Goal: Transaction & Acquisition: Download file/media

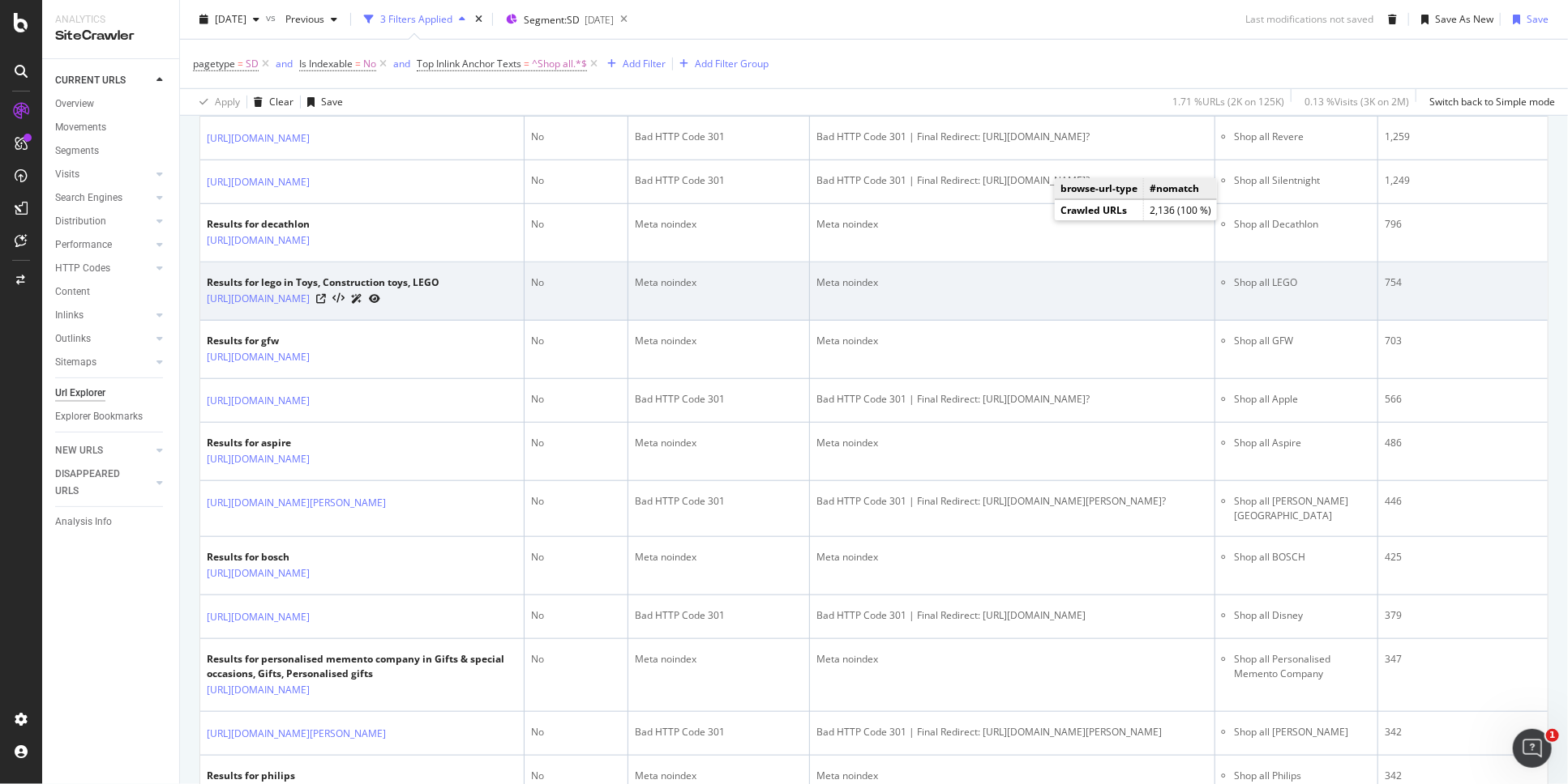
scroll to position [180, 0]
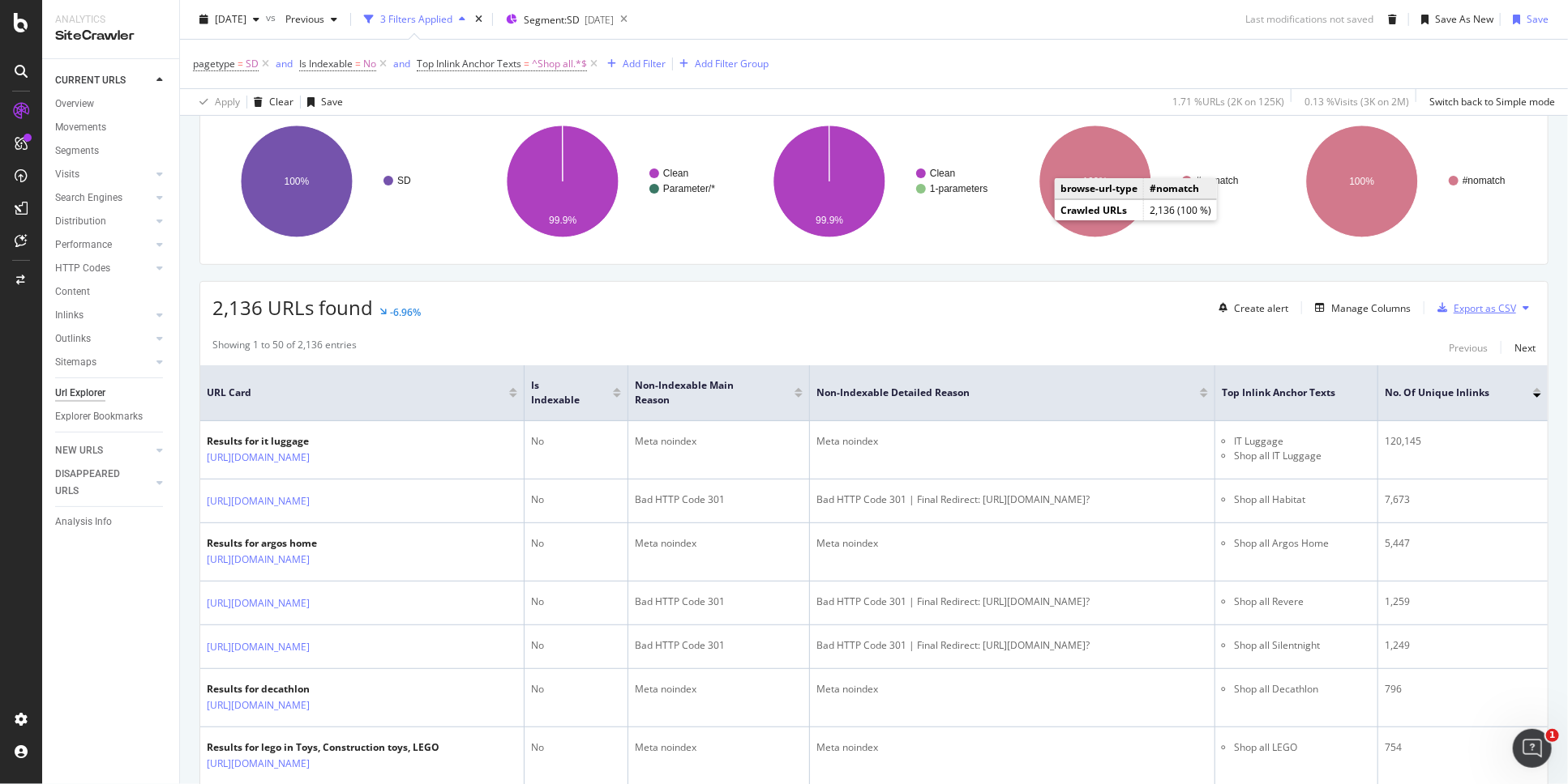
click at [1489, 313] on div "Export as CSV" at bounding box center [1485, 309] width 62 height 14
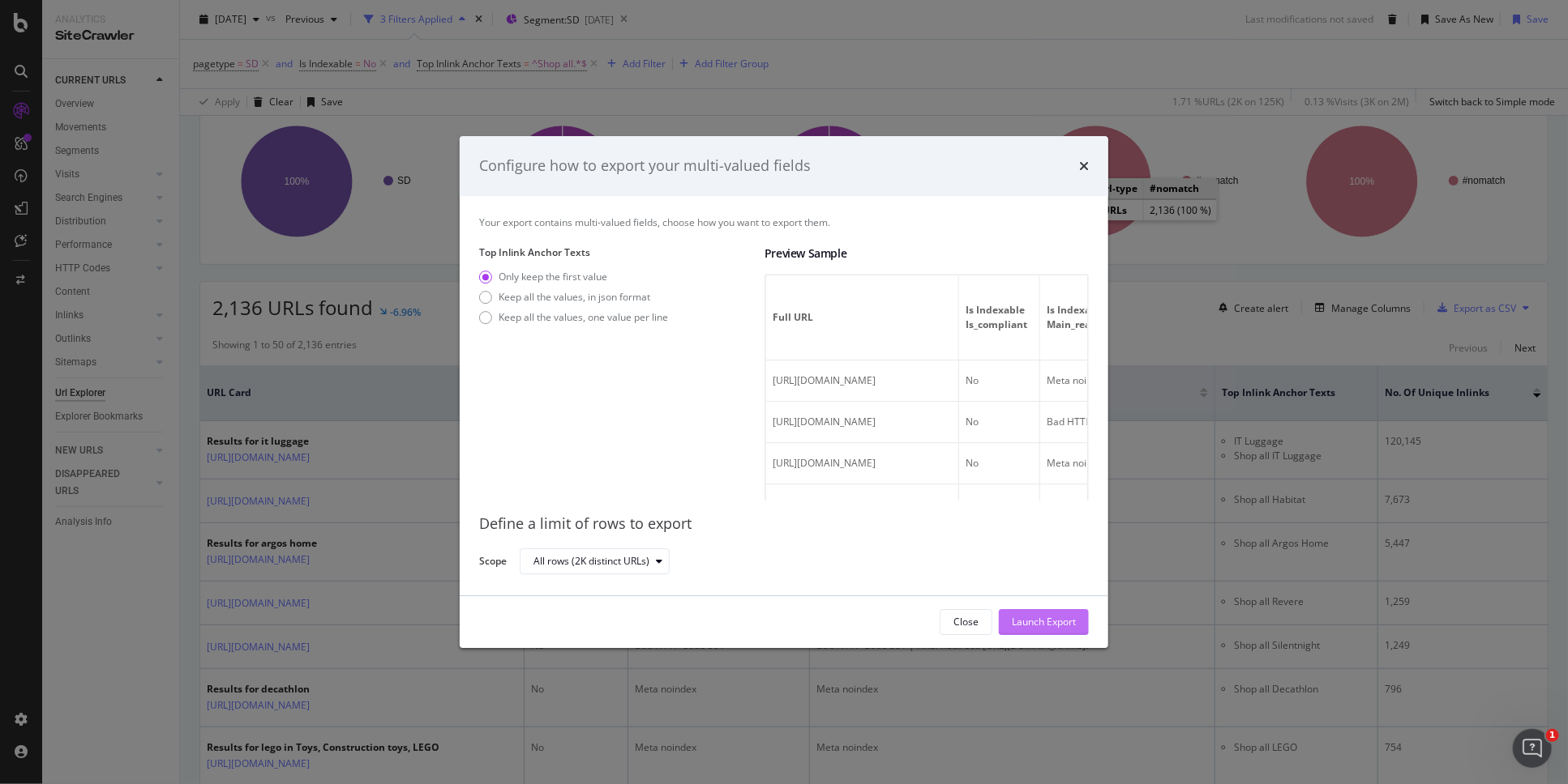
click at [1040, 622] on div "Launch Export" at bounding box center [1044, 621] width 64 height 14
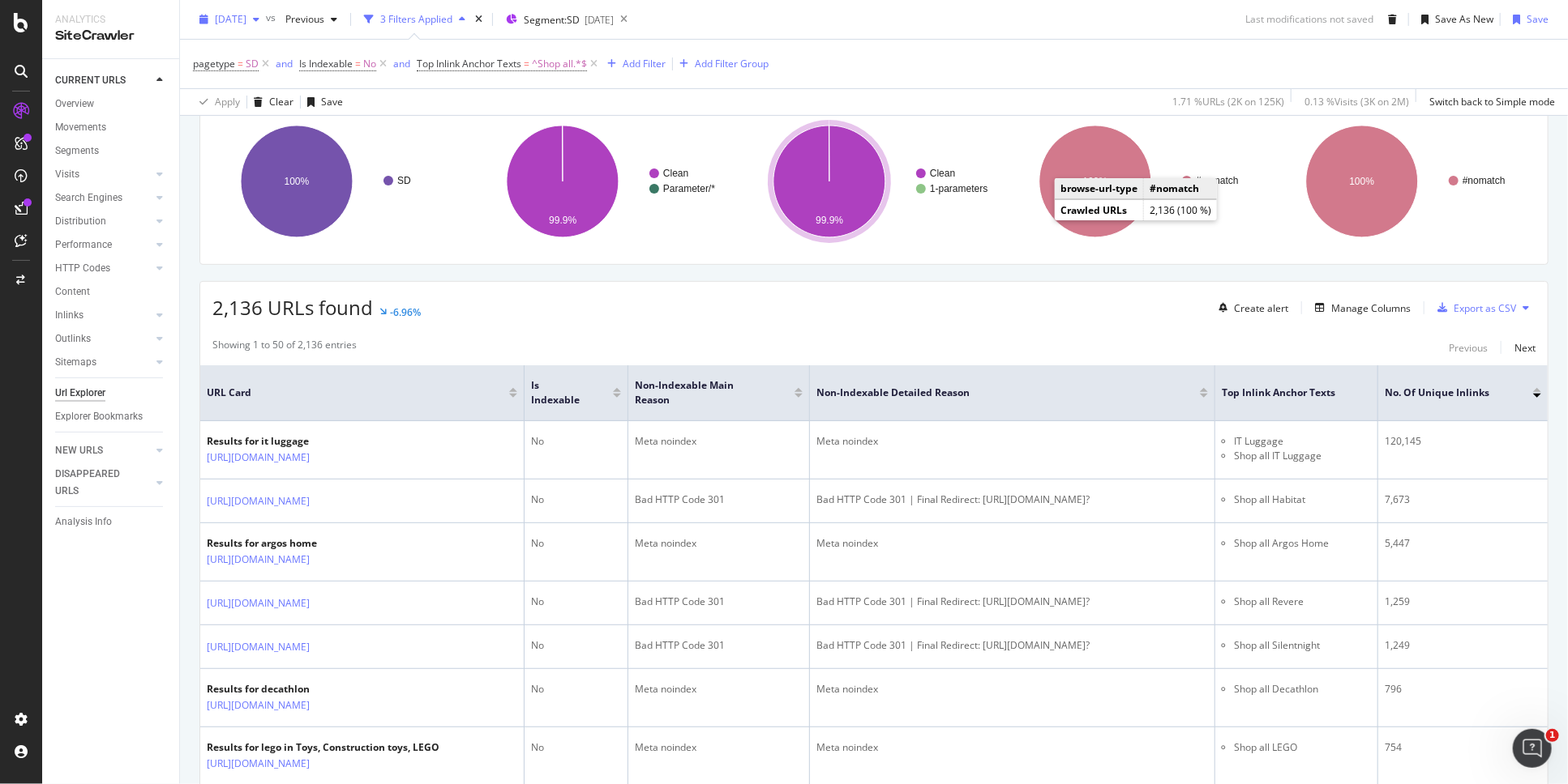
click at [238, 19] on span "[DATE]" at bounding box center [230, 19] width 32 height 14
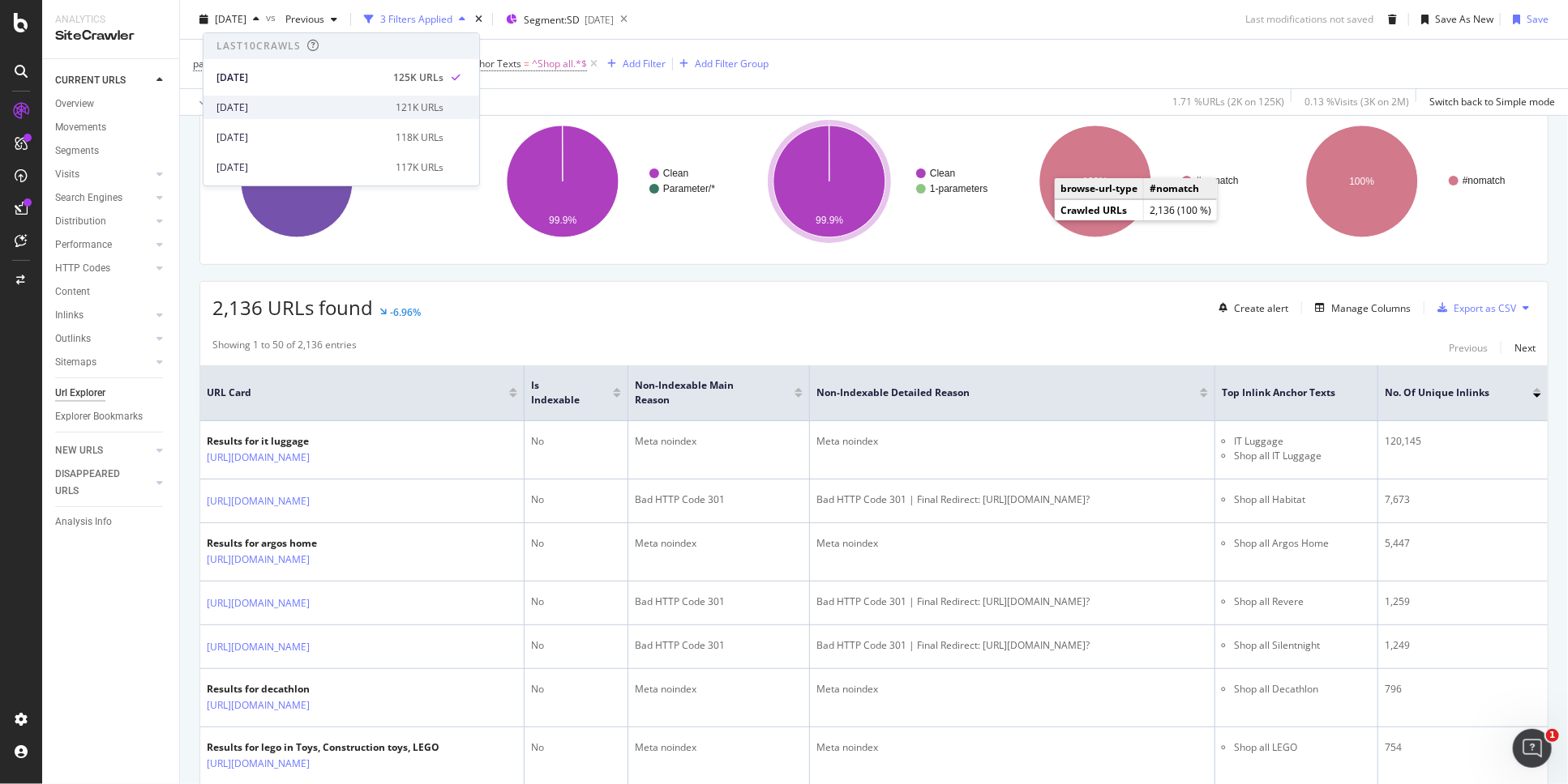
click at [252, 109] on div "2025 Sep. 24th" at bounding box center [301, 107] width 170 height 15
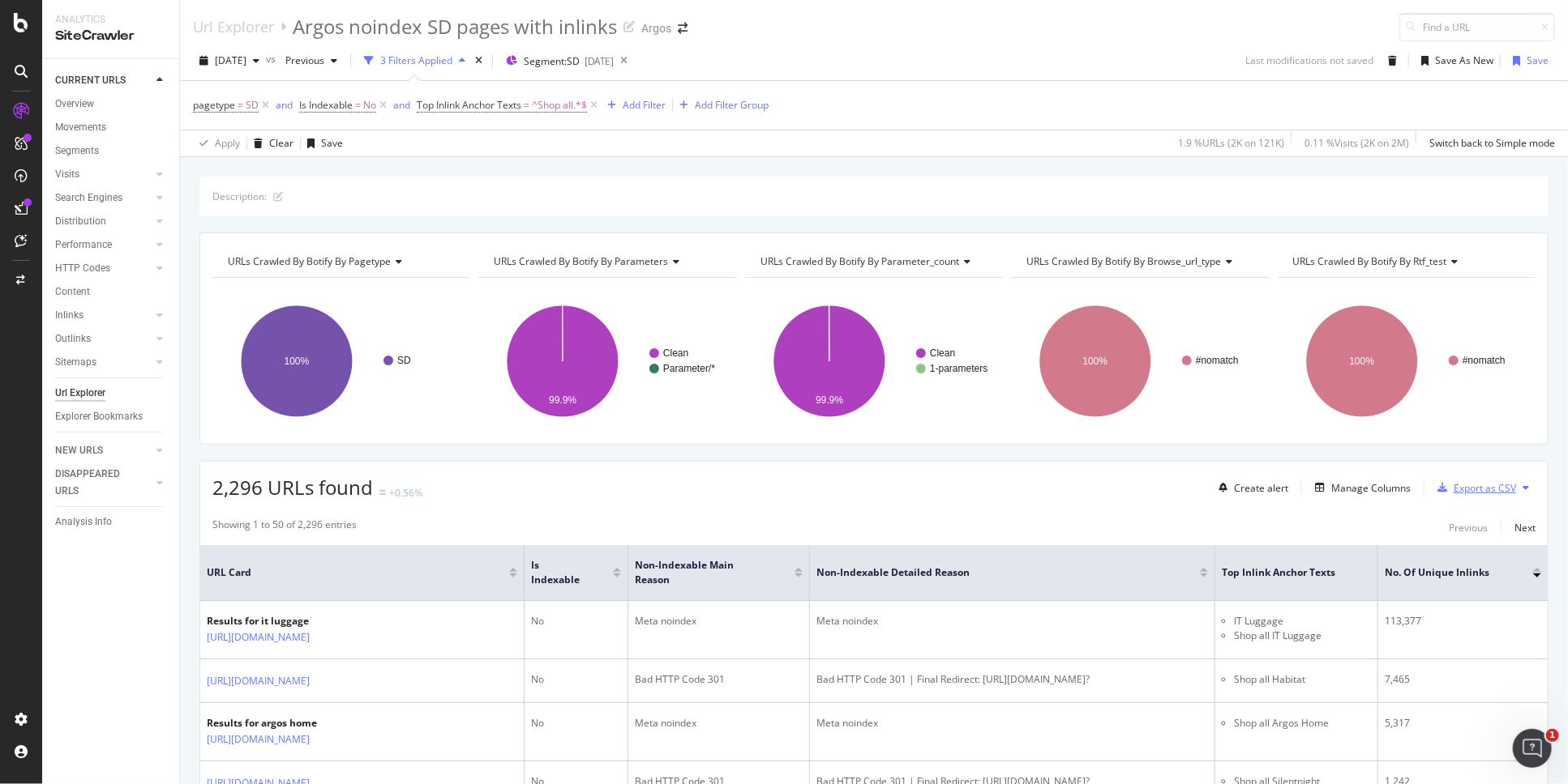
click at [1480, 488] on div "Export as CSV" at bounding box center [1485, 488] width 62 height 14
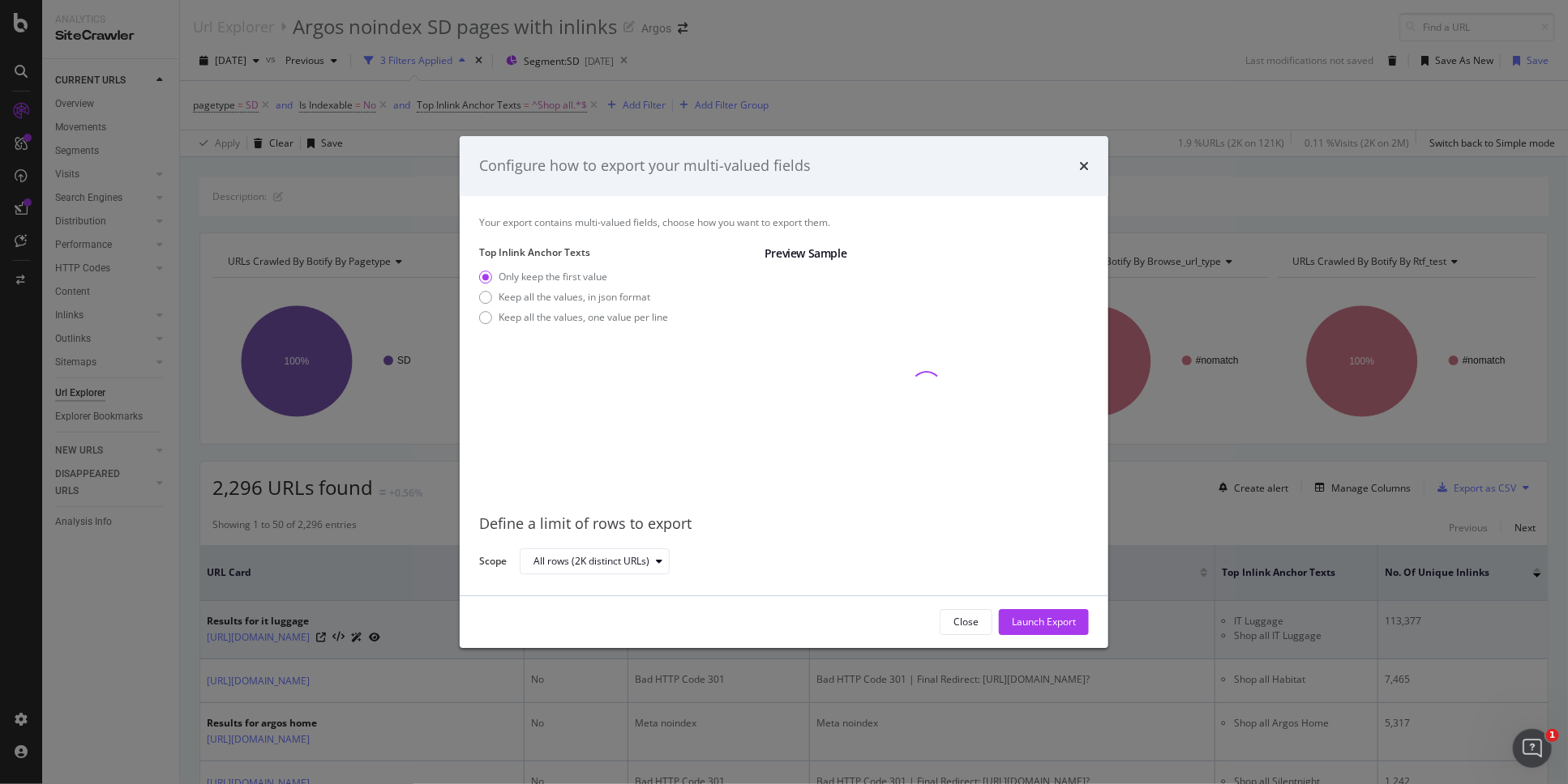
click at [1042, 616] on div "Launch Export" at bounding box center [1044, 621] width 64 height 14
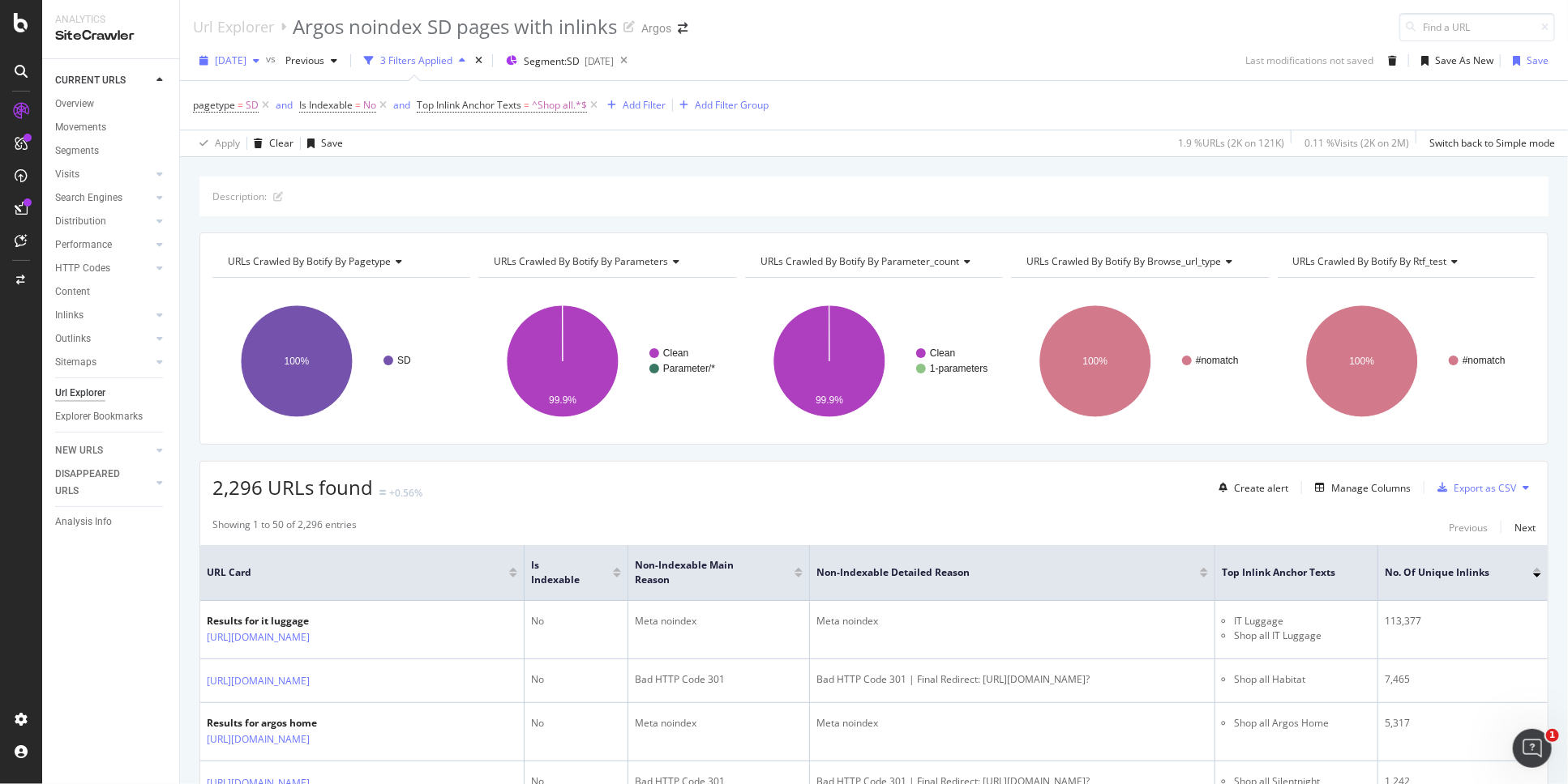
click at [246, 62] on span "2025 Sep. 24th" at bounding box center [230, 61] width 32 height 14
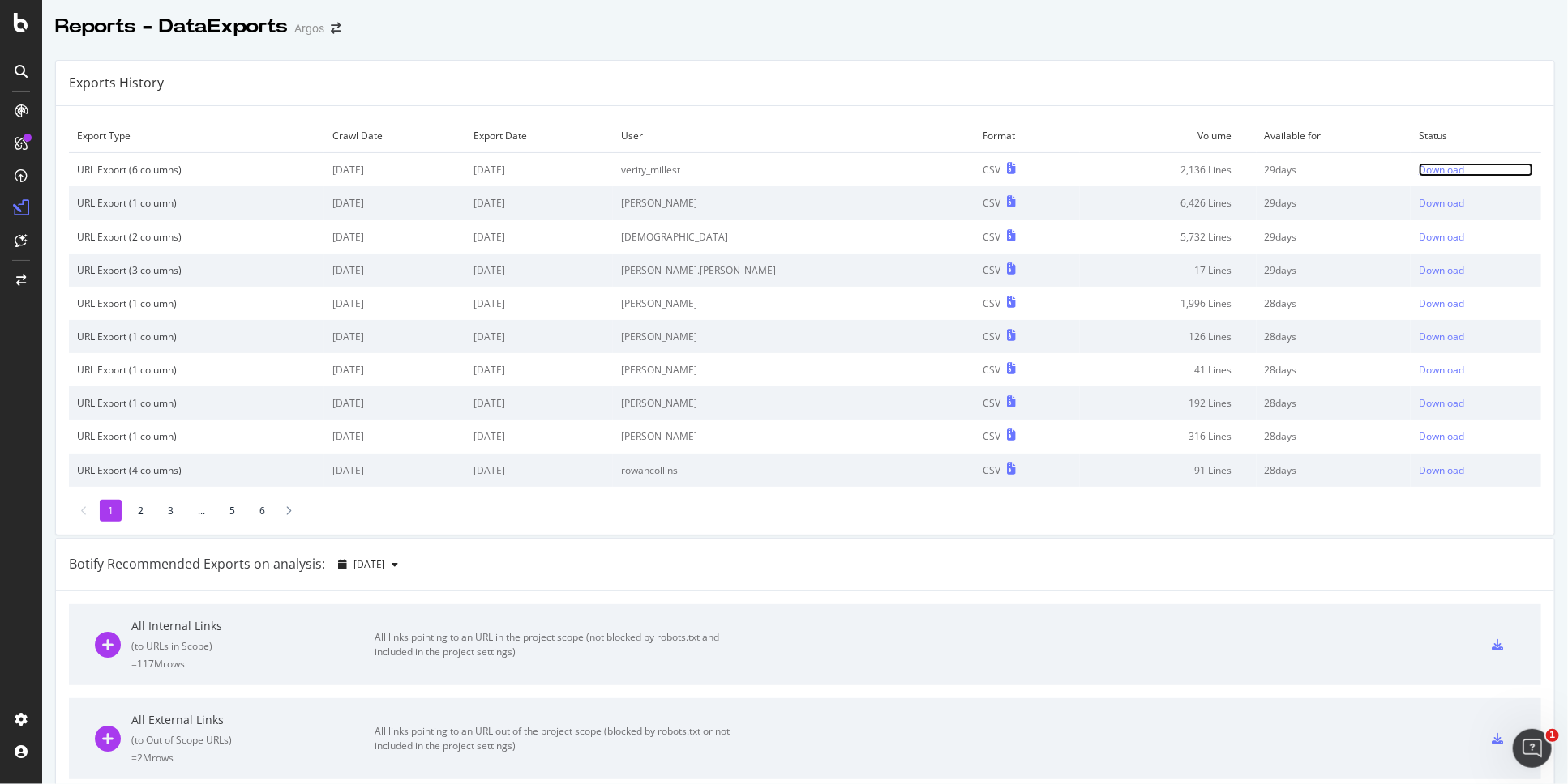
click at [1418, 165] on div "Download" at bounding box center [1441, 169] width 45 height 14
click at [1418, 169] on div "Download" at bounding box center [1441, 169] width 45 height 14
